Goal: Find specific page/section: Find specific page/section

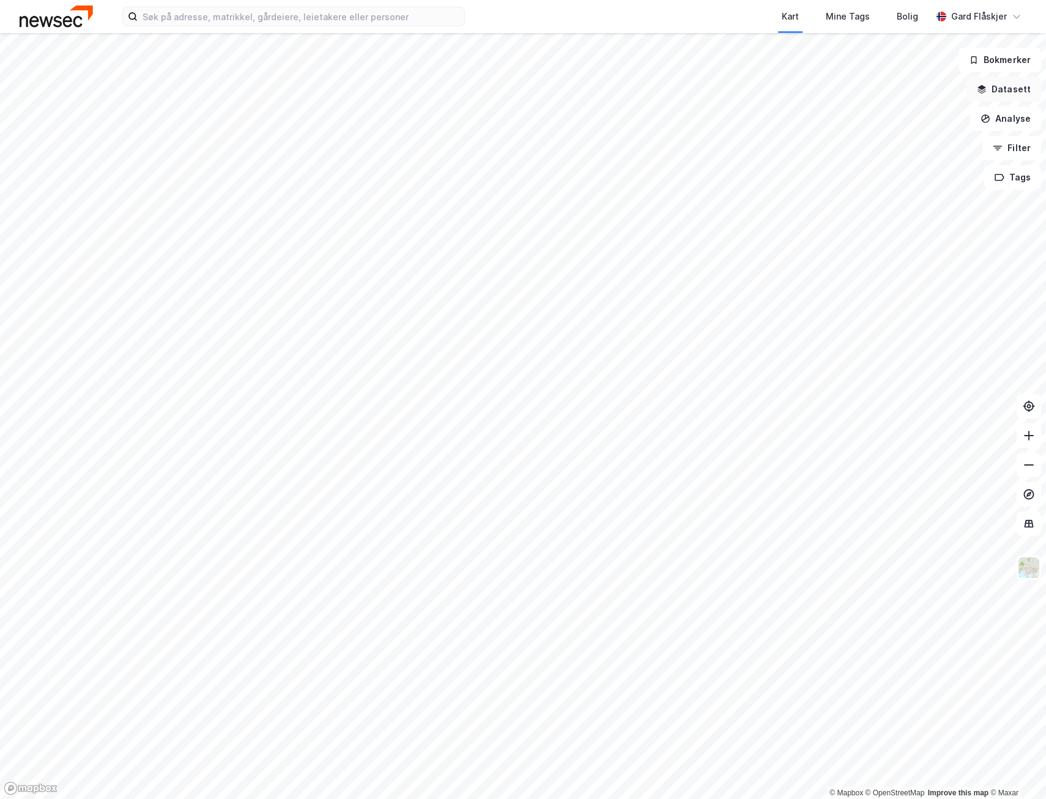
click at [1004, 90] on button "Datasett" at bounding box center [1003, 89] width 75 height 24
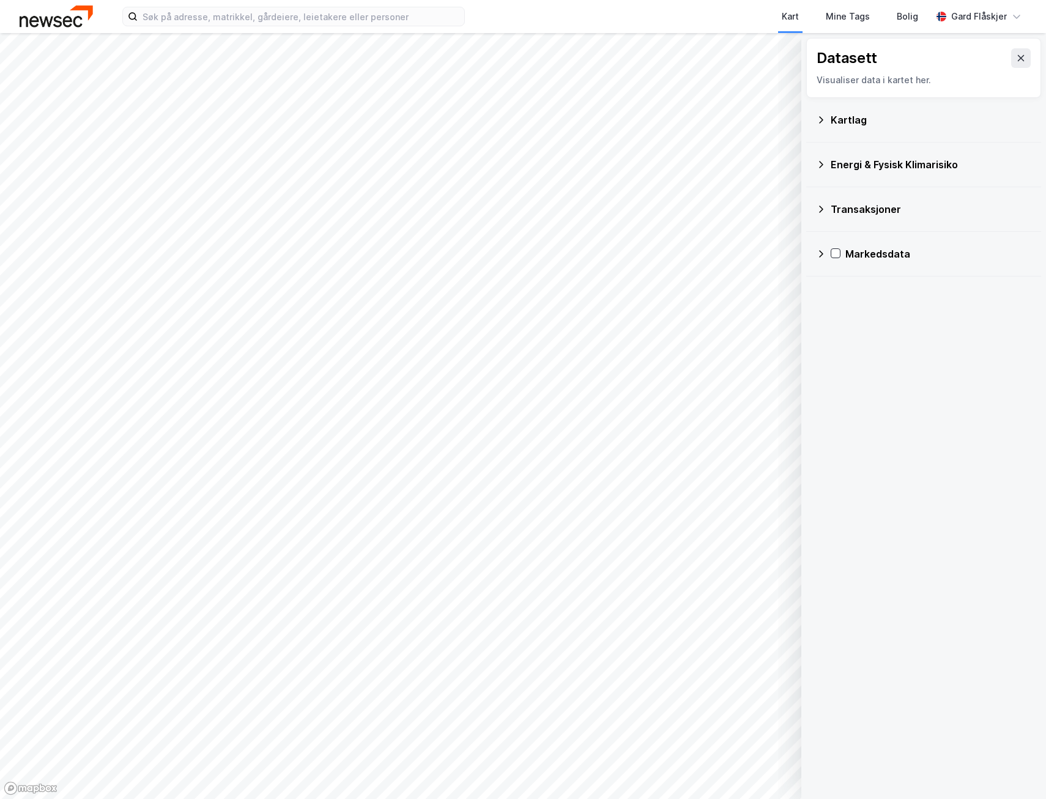
click at [866, 113] on div "Kartlag" at bounding box center [931, 120] width 201 height 15
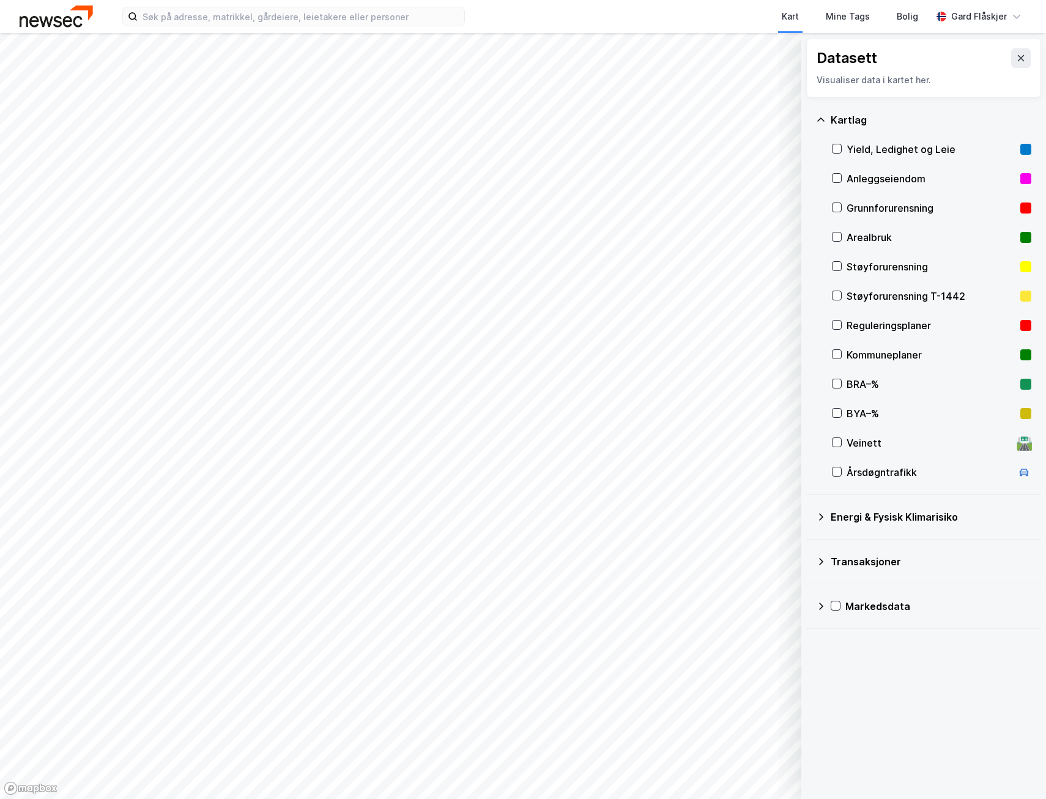
click at [898, 152] on div "Yield, Ledighet og Leie" at bounding box center [930, 149] width 169 height 15
click at [1018, 56] on icon at bounding box center [1021, 58] width 7 height 6
